Goal: Information Seeking & Learning: Get advice/opinions

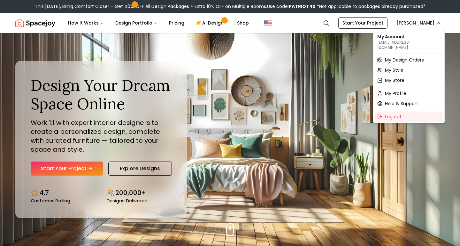
click at [396, 57] on span "My Design Orders" at bounding box center [404, 60] width 39 height 6
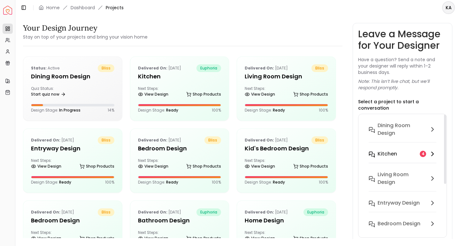
click at [404, 150] on div "Kitchen" at bounding box center [397, 154] width 40 height 8
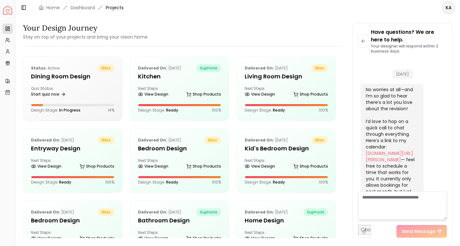
scroll to position [1966, 0]
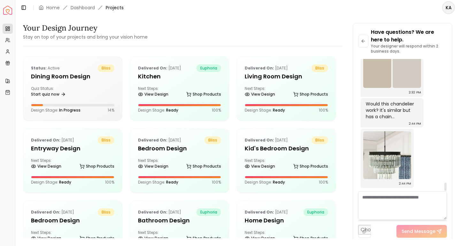
click at [389, 110] on div "Would this chandelier work? It's similar but has a chain..." at bounding box center [390, 110] width 51 height 19
click at [411, 88] on img at bounding box center [406, 64] width 28 height 48
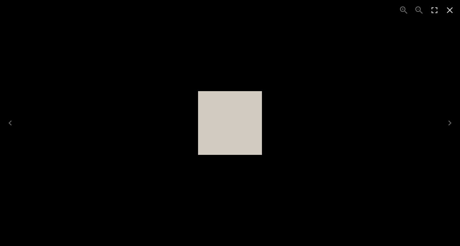
click at [262, 116] on div "1 of 1" at bounding box center [230, 123] width 460 height 246
click at [448, 12] on icon "Close" at bounding box center [449, 10] width 10 height 10
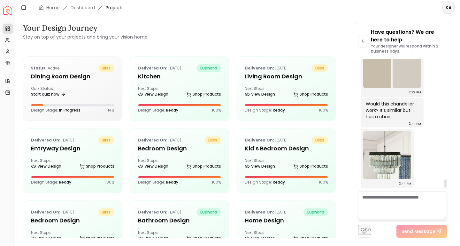
click at [381, 128] on div "Would this chandelier work? It's similar but has a chain... 2:44 PM" at bounding box center [391, 112] width 63 height 29
click at [406, 88] on img at bounding box center [406, 64] width 28 height 48
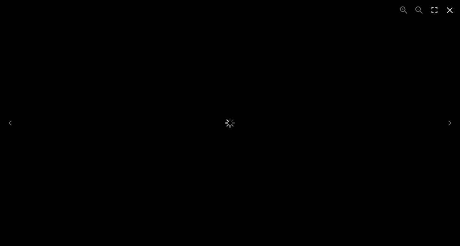
click at [406, 149] on div "1 of 1" at bounding box center [230, 123] width 460 height 246
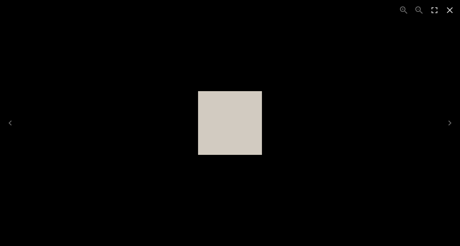
click at [237, 133] on img "1 of 1" at bounding box center [230, 123] width 64 height 64
